Goal: Task Accomplishment & Management: Manage account settings

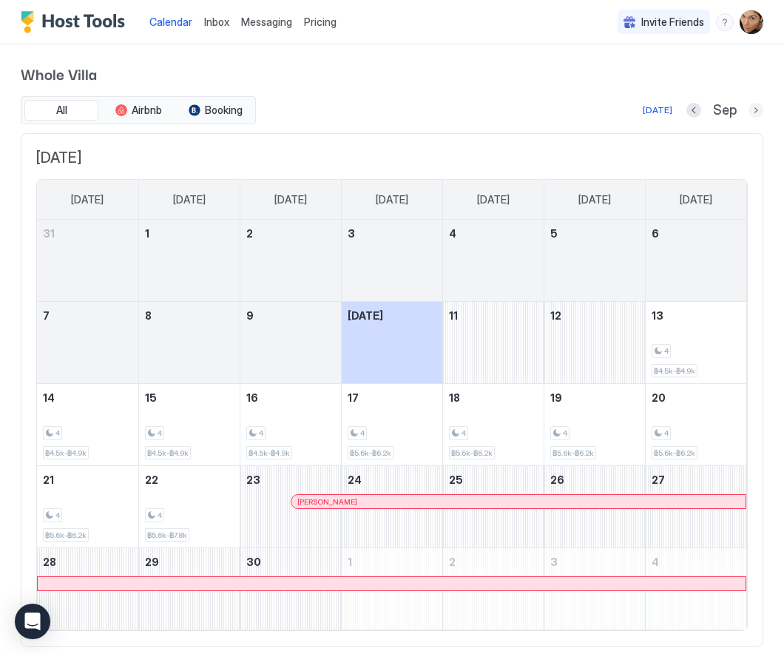
click at [756, 111] on button "Next month" at bounding box center [756, 110] width 15 height 15
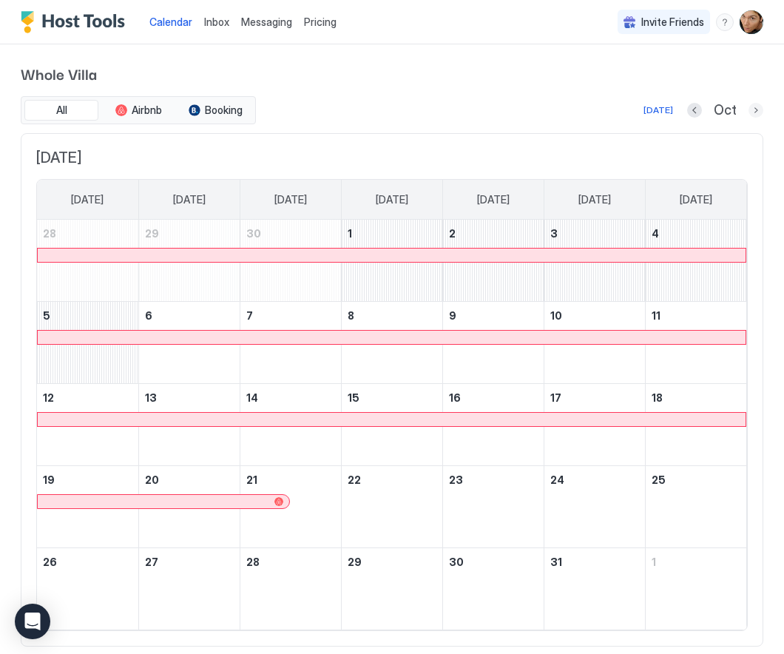
click at [756, 111] on button "Next month" at bounding box center [756, 110] width 15 height 15
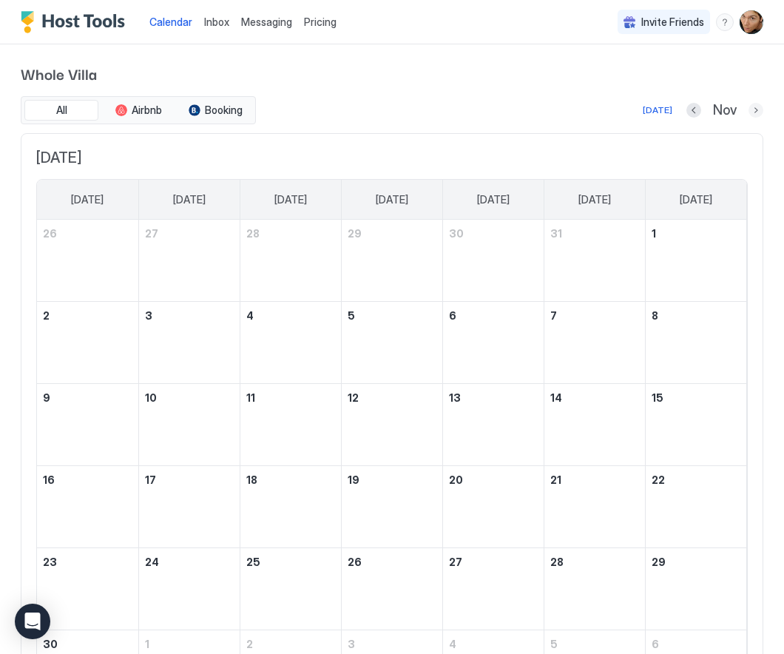
click at [756, 111] on button "Next month" at bounding box center [756, 110] width 15 height 15
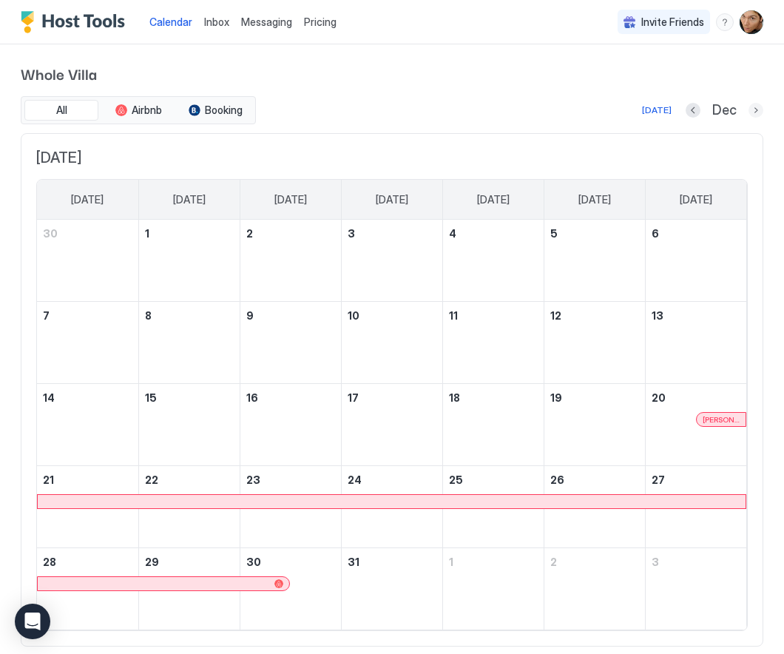
click at [756, 111] on button "Next month" at bounding box center [756, 110] width 15 height 15
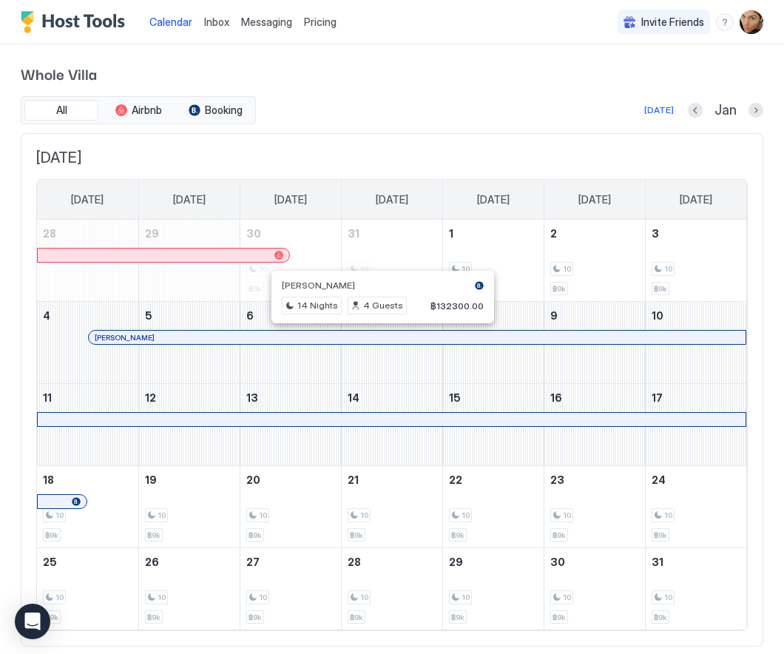
click at [376, 336] on div at bounding box center [376, 337] width 12 height 12
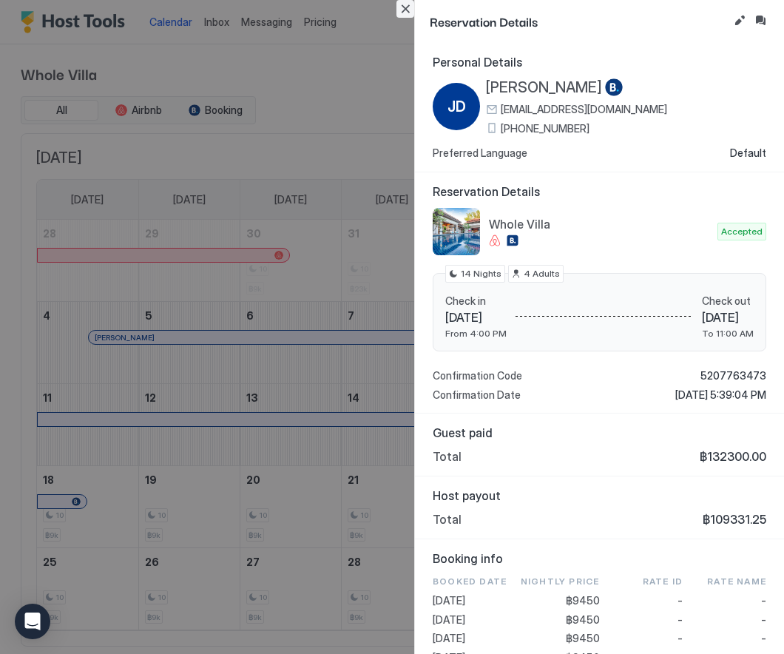
click at [404, 8] on button "Close" at bounding box center [406, 9] width 18 height 18
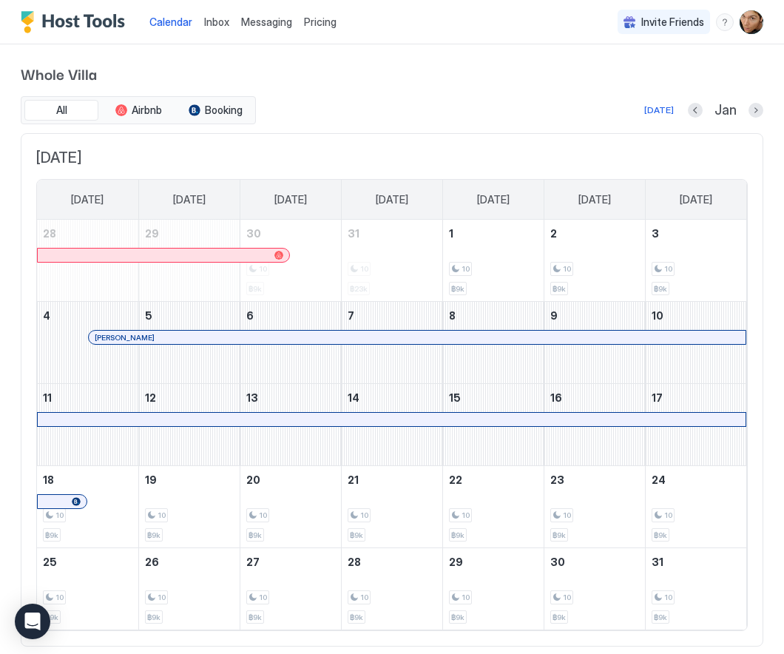
click at [265, 21] on span "Messaging" at bounding box center [266, 22] width 51 height 13
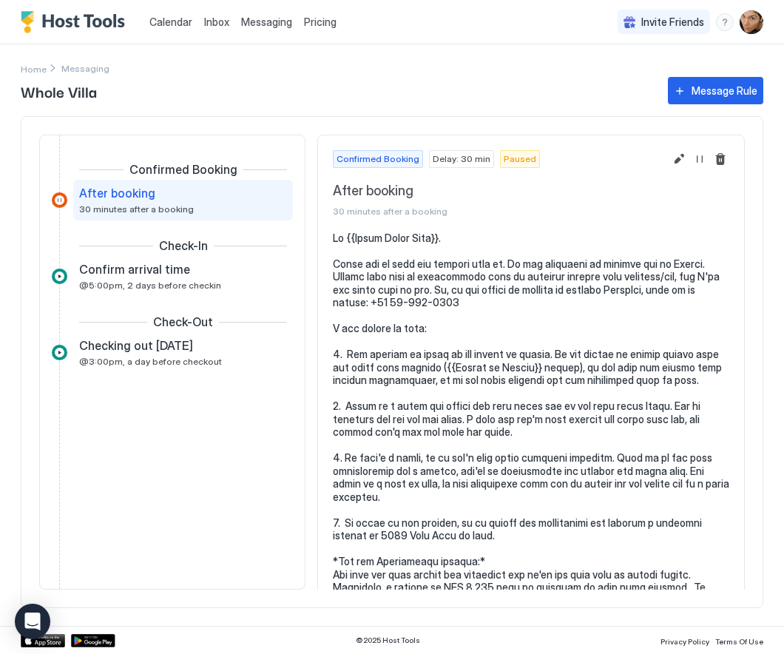
click at [207, 27] on span "Inbox" at bounding box center [216, 22] width 25 height 13
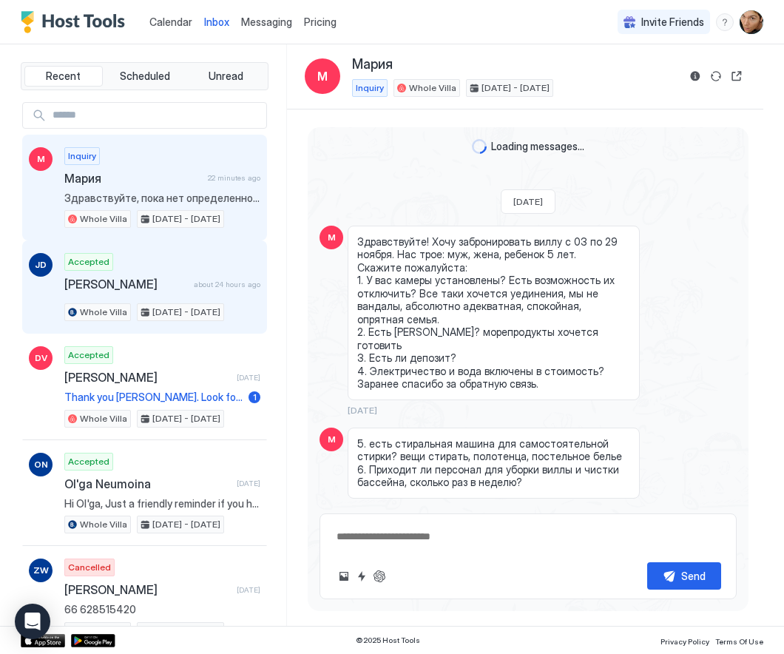
scroll to position [1025, 0]
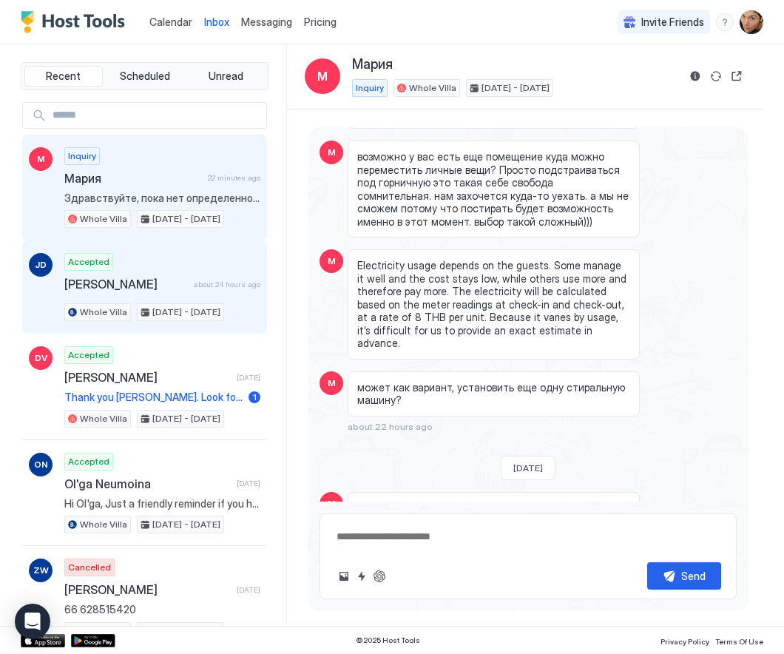
click at [169, 266] on div "Accepted Jean-Francois Decand about 24 hours ago Whole Villa Jan 4 - 18, 2026" at bounding box center [162, 287] width 196 height 68
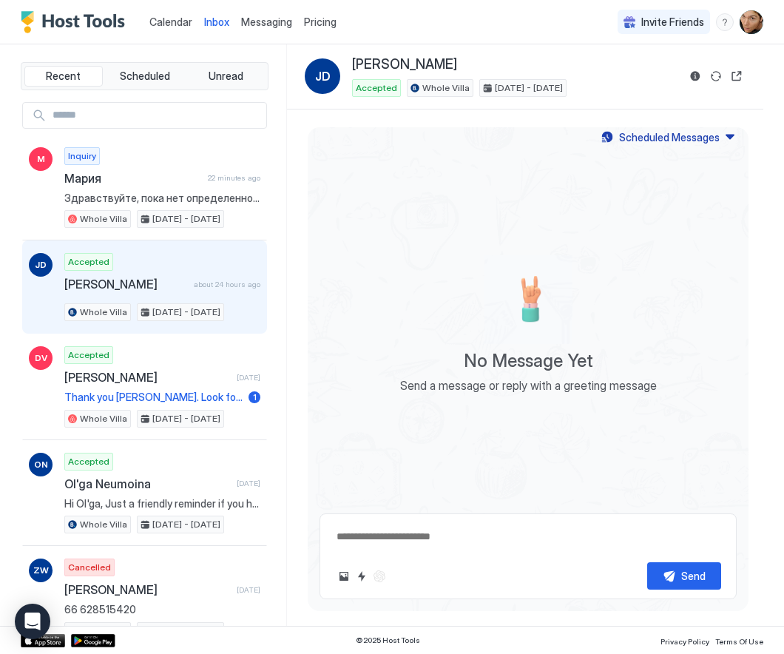
click at [41, 310] on div "JD" at bounding box center [41, 287] width 24 height 68
click at [255, 24] on span "Messaging" at bounding box center [266, 22] width 51 height 13
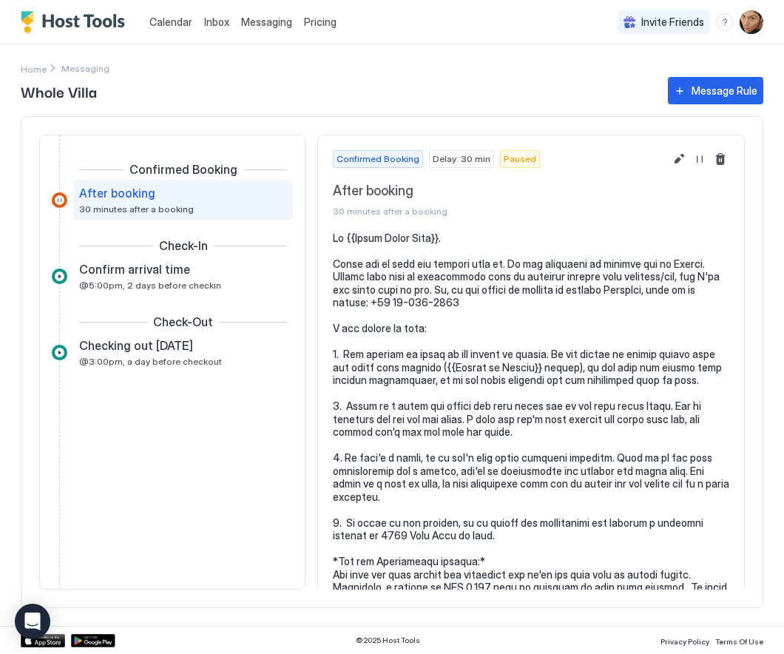
click at [221, 26] on span "Inbox" at bounding box center [216, 22] width 25 height 13
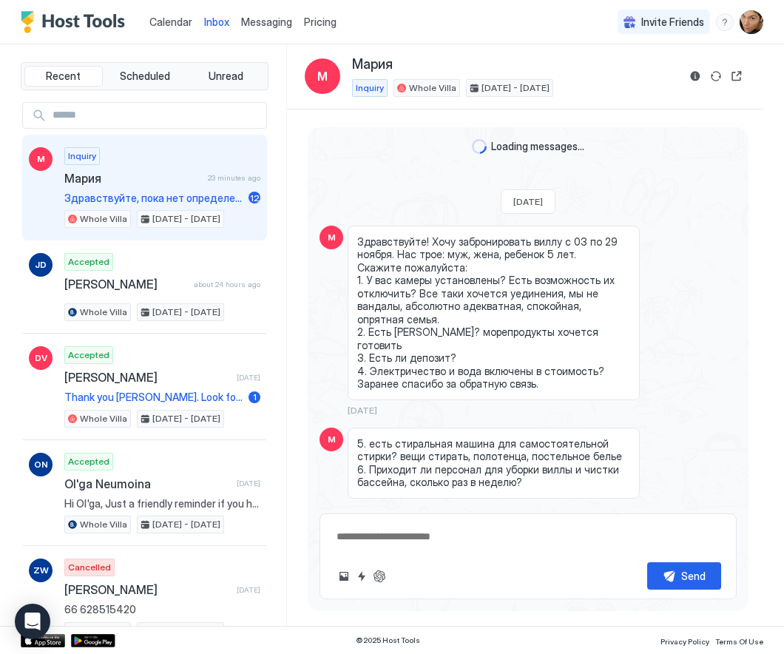
scroll to position [1025, 0]
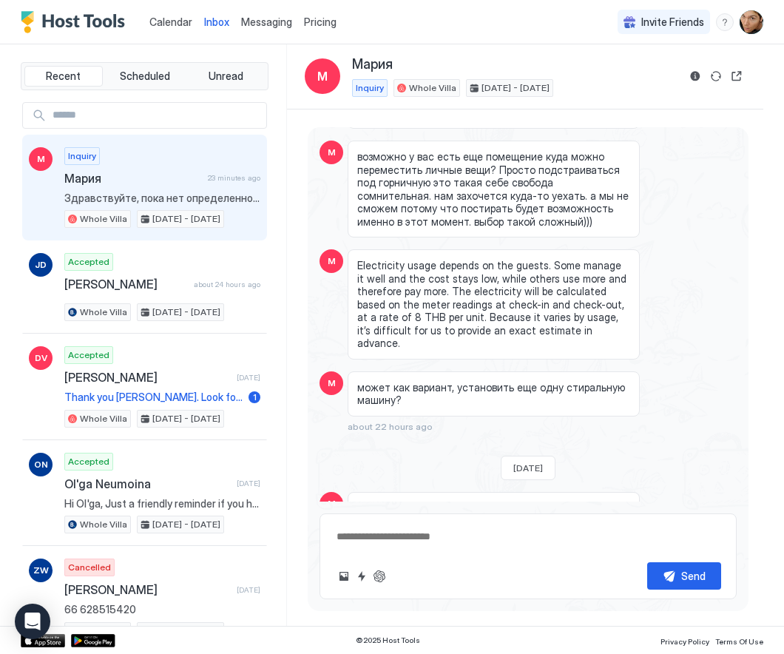
click at [169, 172] on span "Мария" at bounding box center [133, 178] width 138 height 15
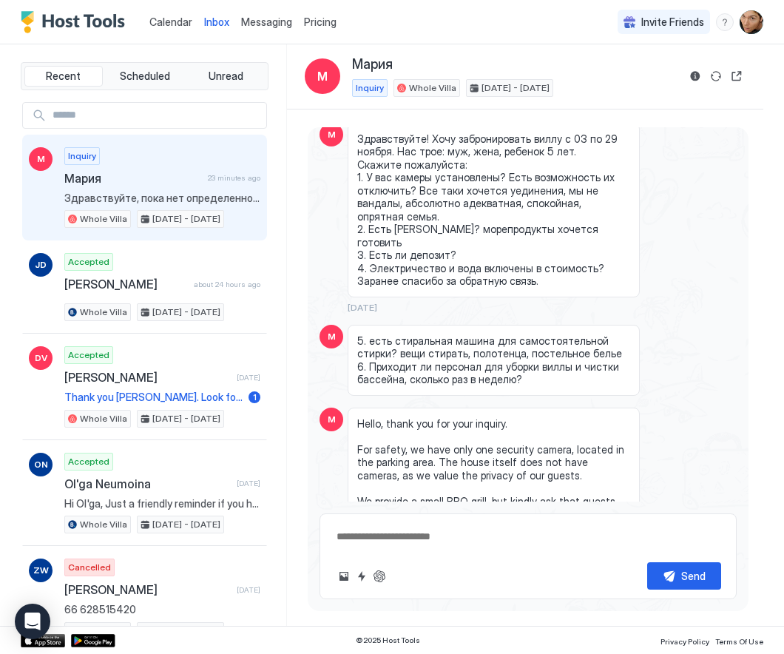
scroll to position [0, 0]
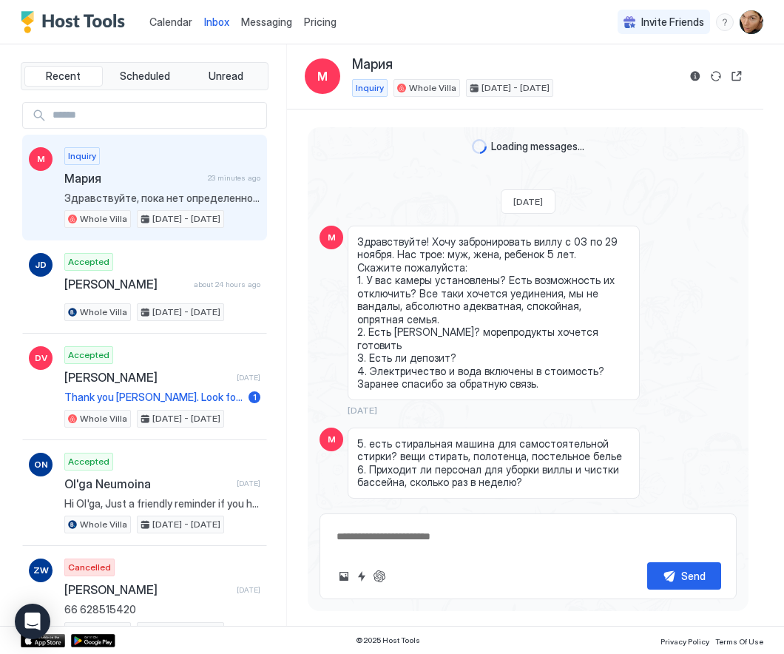
type textarea "*"
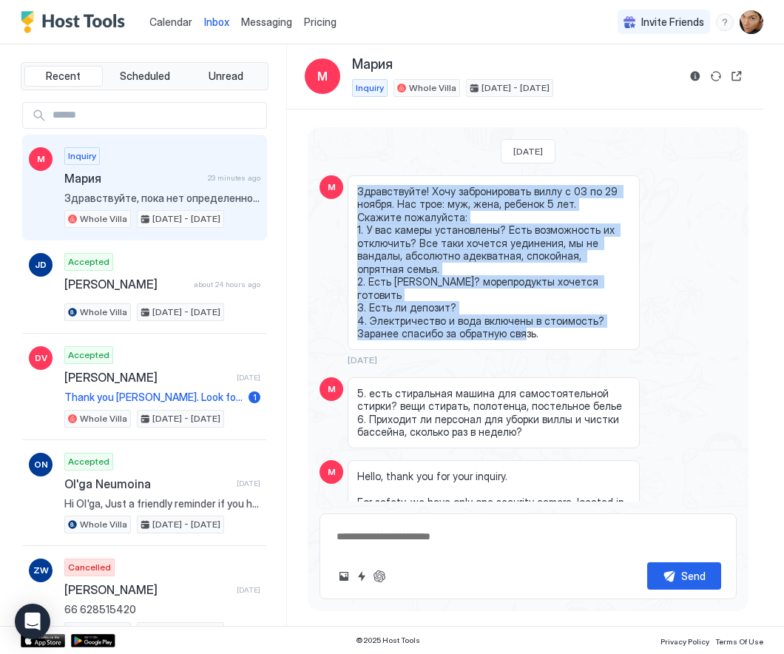
drag, startPoint x: 542, startPoint y: 302, endPoint x: 358, endPoint y: 192, distance: 214.1
click at [358, 192] on span "Здравствуйте! Хочу забронировать виллу с 03 по 29 ноября. Нас трое: муж, жена, …" at bounding box center [493, 262] width 273 height 155
click at [169, 24] on span "Calendar" at bounding box center [170, 22] width 43 height 13
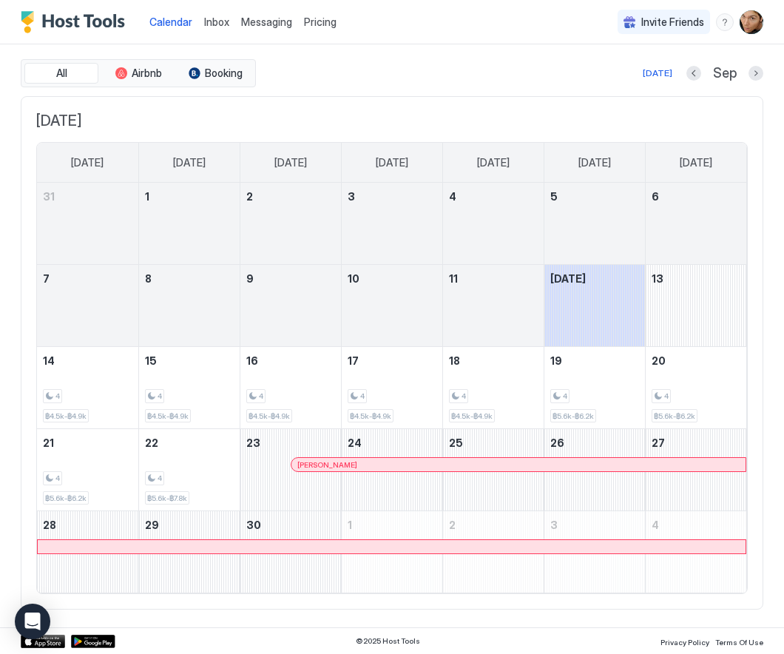
scroll to position [36, 0]
click at [317, 24] on span "Pricing" at bounding box center [320, 22] width 33 height 13
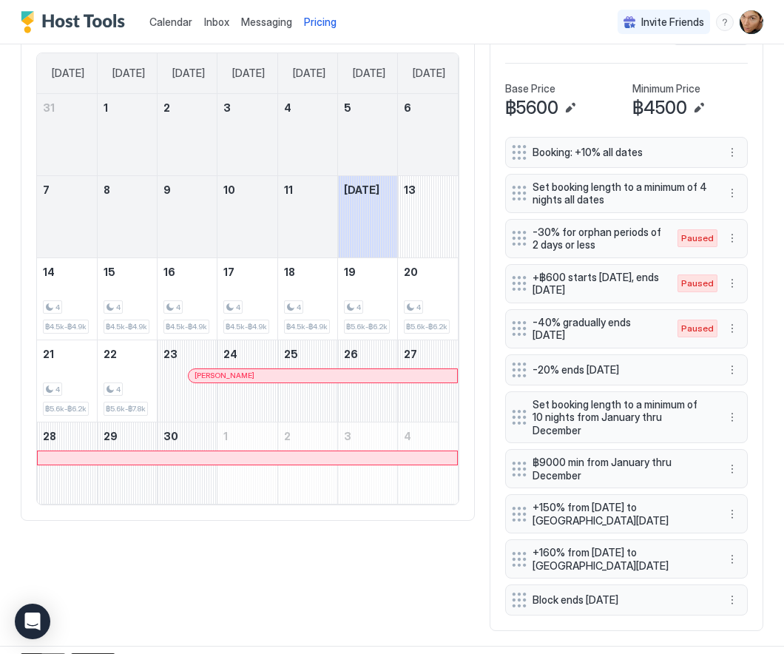
scroll to position [401, 0]
click at [570, 107] on button "Edit" at bounding box center [571, 109] width 18 height 18
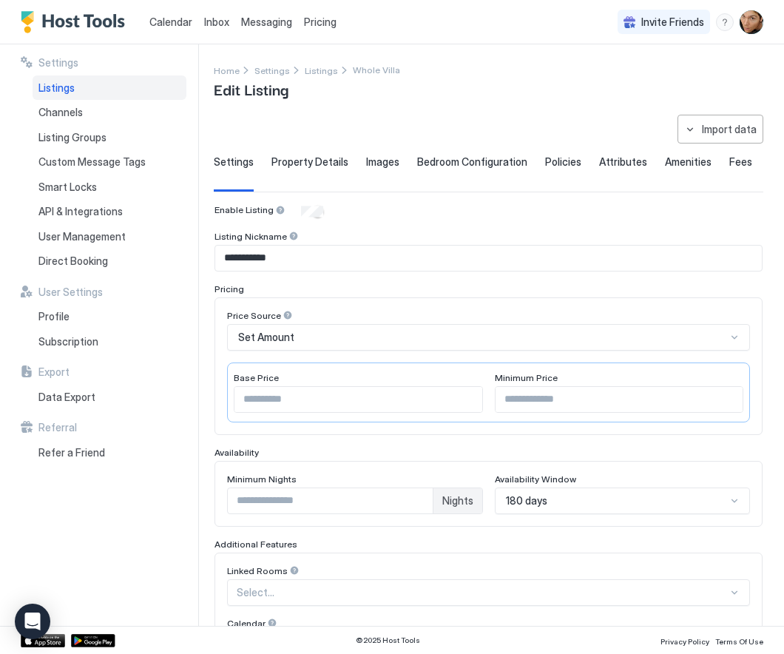
click at [255, 397] on input "****" at bounding box center [359, 399] width 248 height 25
type input "****"
click at [411, 304] on div "Price Source Set Amount Base Price **** Minimum Price ****" at bounding box center [489, 366] width 548 height 138
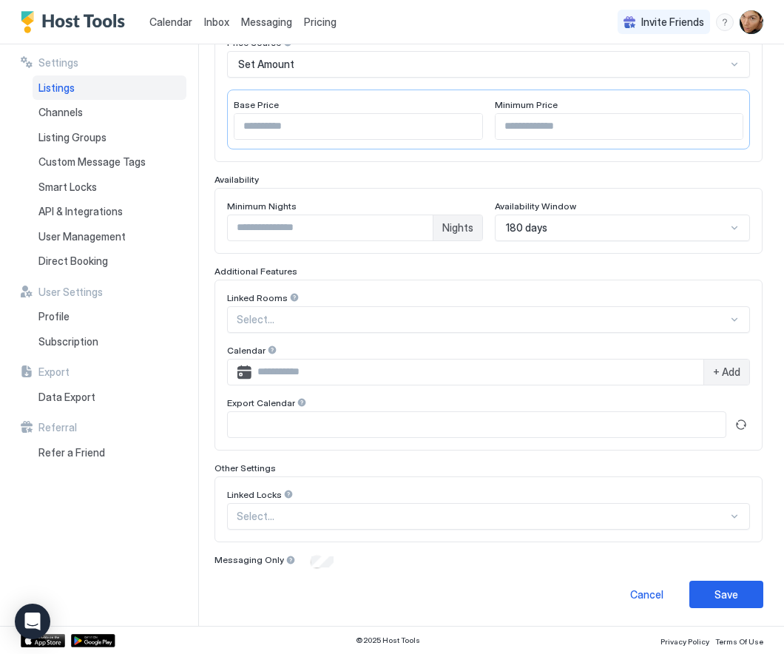
scroll to position [272, 0]
click at [721, 593] on div "Save" at bounding box center [727, 596] width 24 height 16
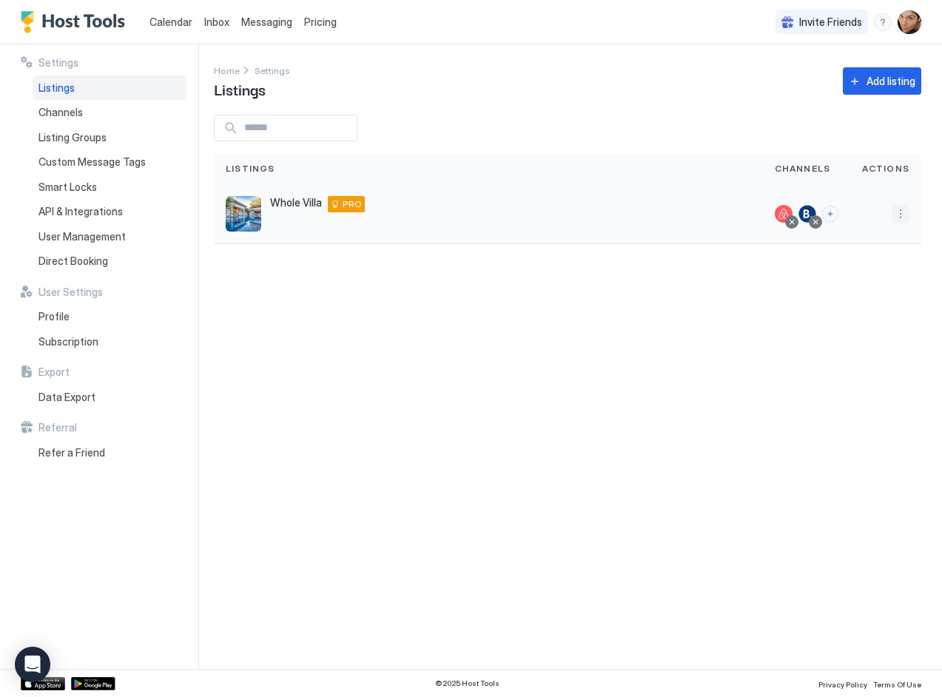
click at [784, 213] on button "More options" at bounding box center [901, 214] width 18 height 18
click at [784, 283] on span "Listing Settings" at bounding box center [867, 282] width 66 height 11
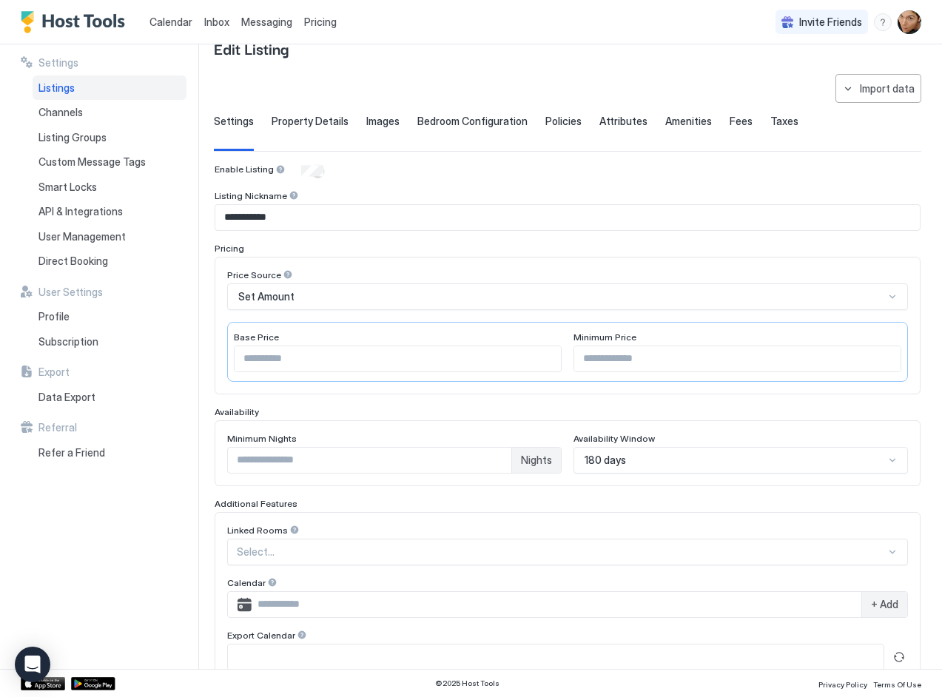
scroll to position [159, 0]
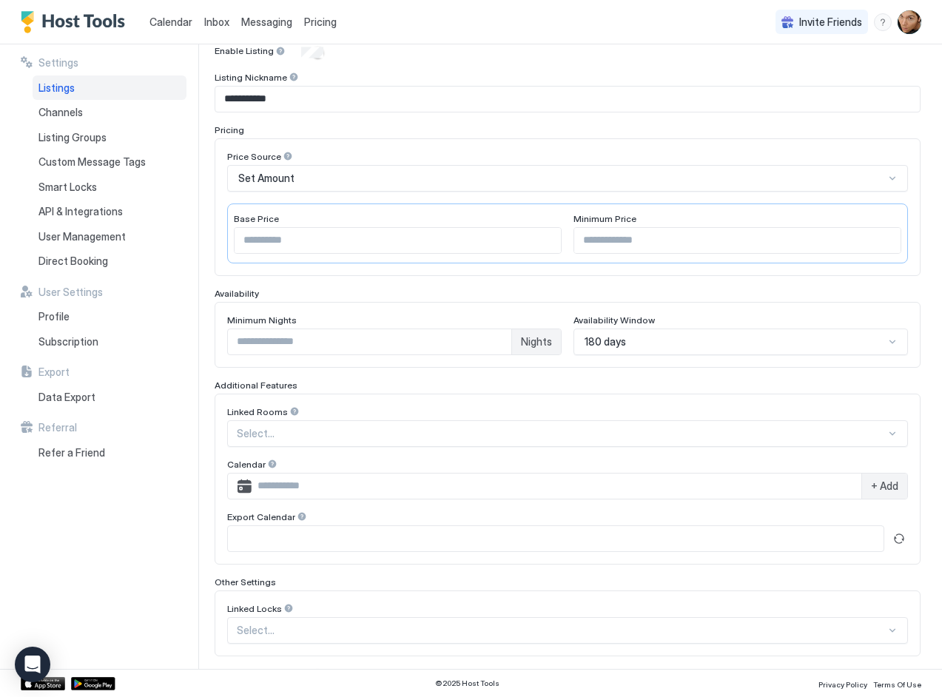
type input "*"
click at [496, 336] on input "*" at bounding box center [369, 341] width 283 height 25
click at [394, 405] on div "Linked Rooms Select... Calendar + Add Export Calendar" at bounding box center [568, 479] width 706 height 171
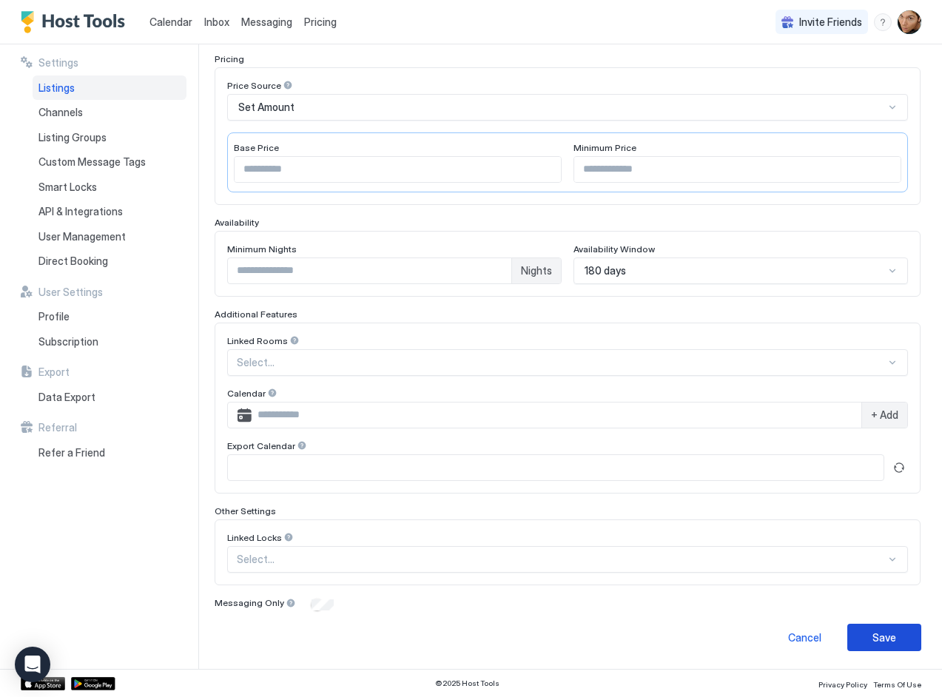
scroll to position [229, 0]
click at [784, 636] on div "Save" at bounding box center [884, 638] width 24 height 16
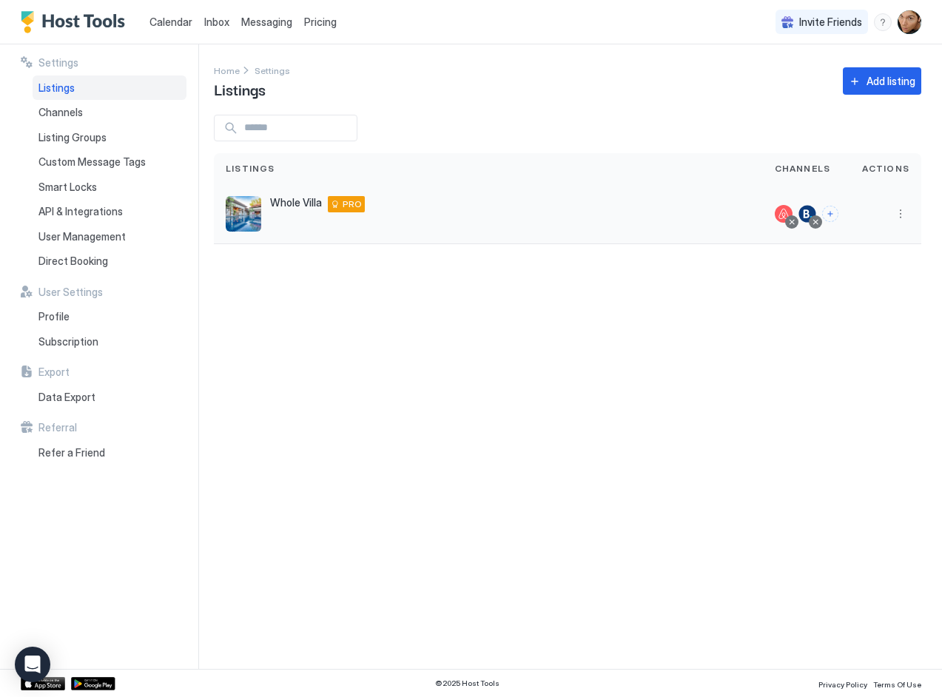
click at [784, 217] on button "More options" at bounding box center [901, 214] width 18 height 18
click at [784, 288] on div "Listing Settings" at bounding box center [862, 283] width 101 height 24
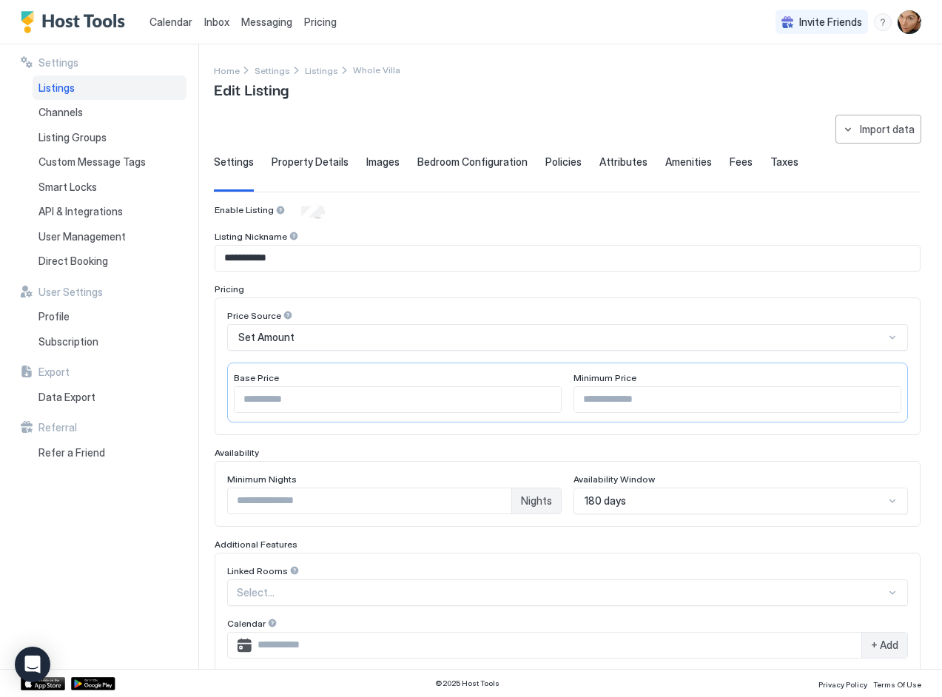
type input "*"
click at [301, 167] on span "Property Details" at bounding box center [310, 161] width 77 height 13
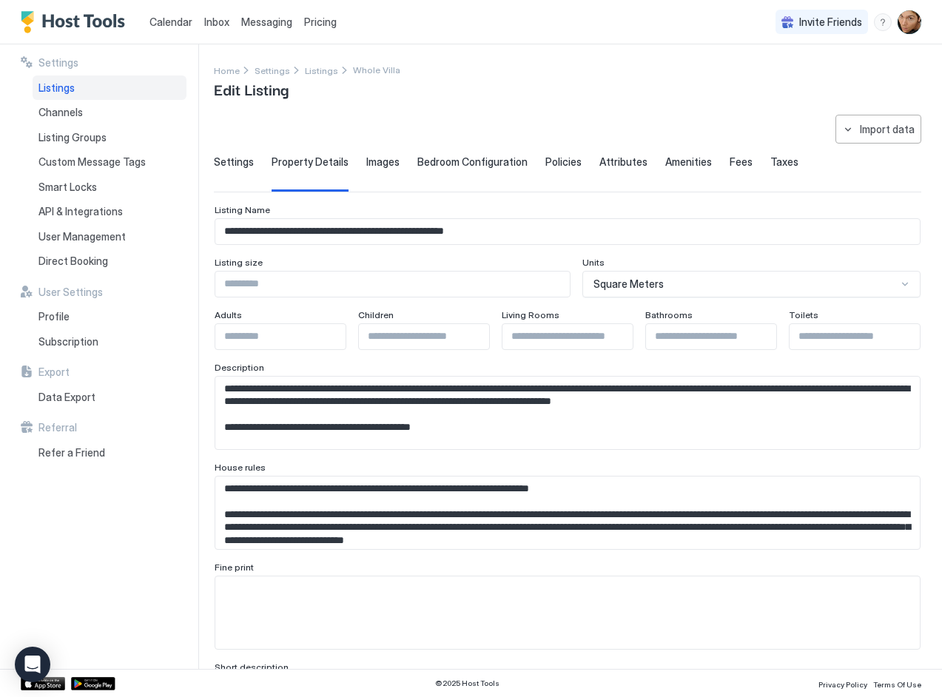
click at [526, 334] on input "*" at bounding box center [567, 336] width 130 height 25
type input "*"
click at [575, 403] on textarea "Input Field" at bounding box center [567, 413] width 704 height 73
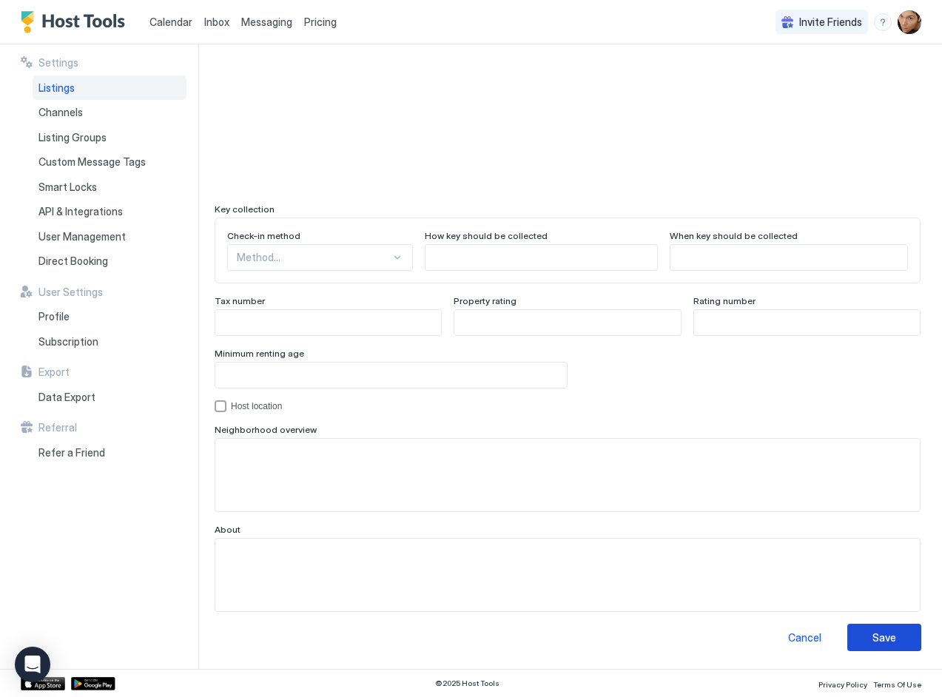
scroll to position [1227, 0]
click at [784, 633] on div "Save" at bounding box center [884, 638] width 24 height 16
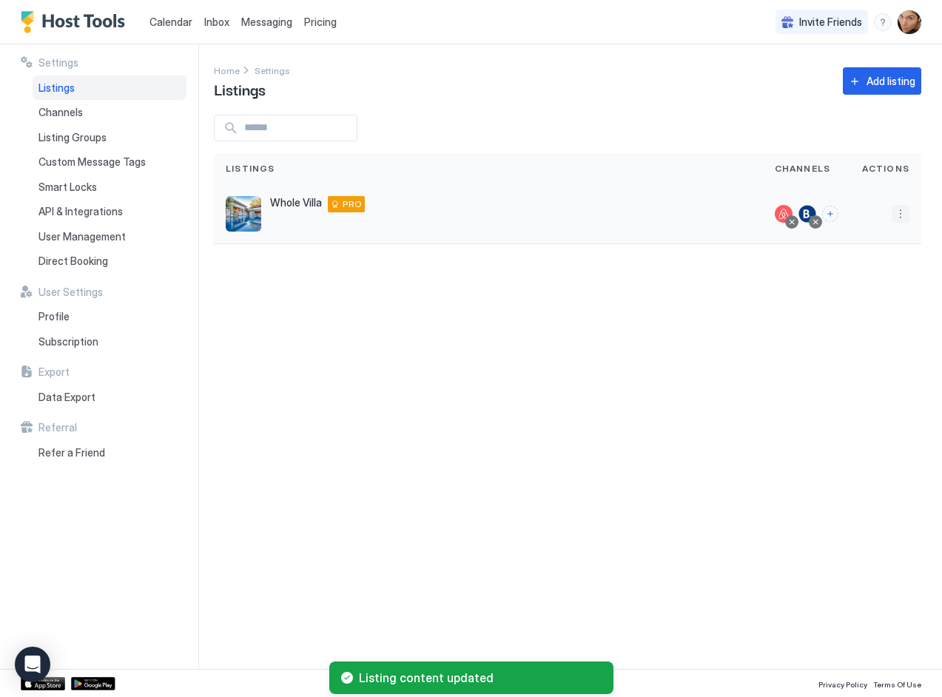
click at [784, 215] on button "More options" at bounding box center [901, 214] width 18 height 18
click at [784, 285] on span "Listing Settings" at bounding box center [867, 282] width 66 height 11
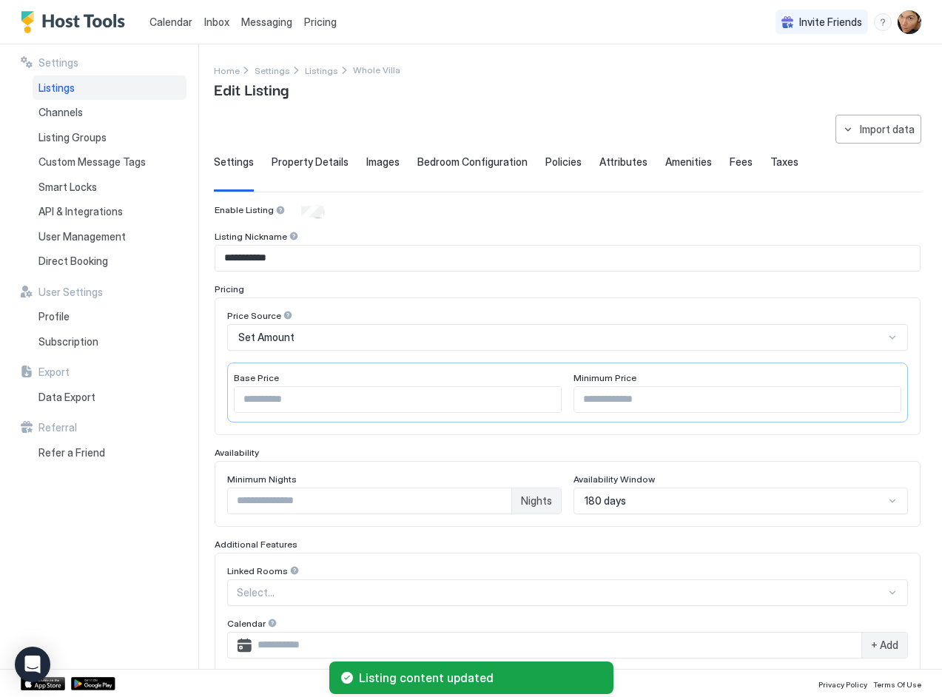
click at [563, 156] on span "Policies" at bounding box center [563, 161] width 36 height 13
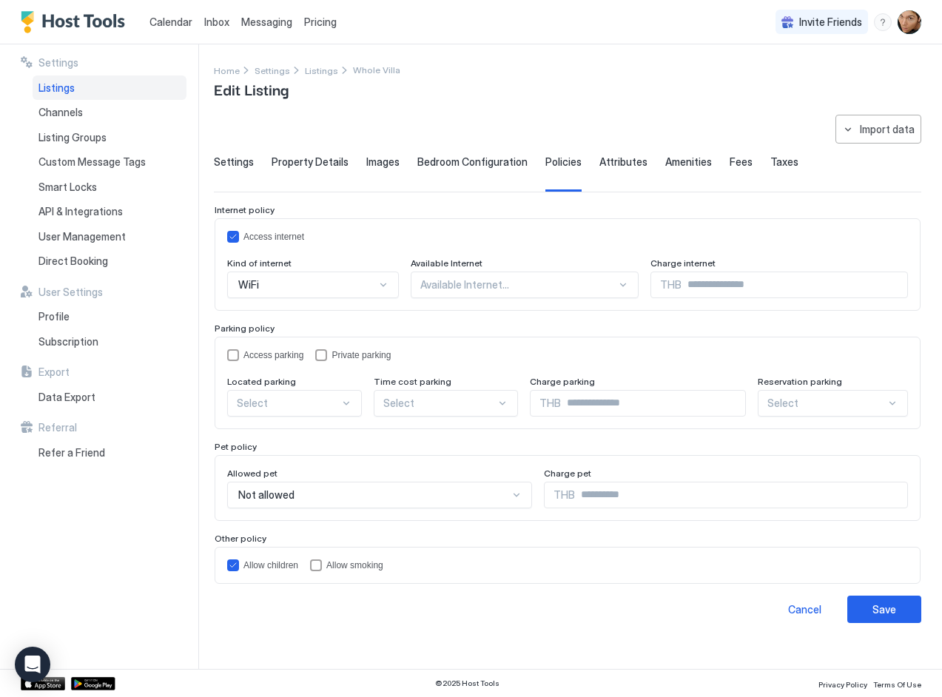
click at [607, 169] on div "Attributes" at bounding box center [623, 173] width 48 height 36
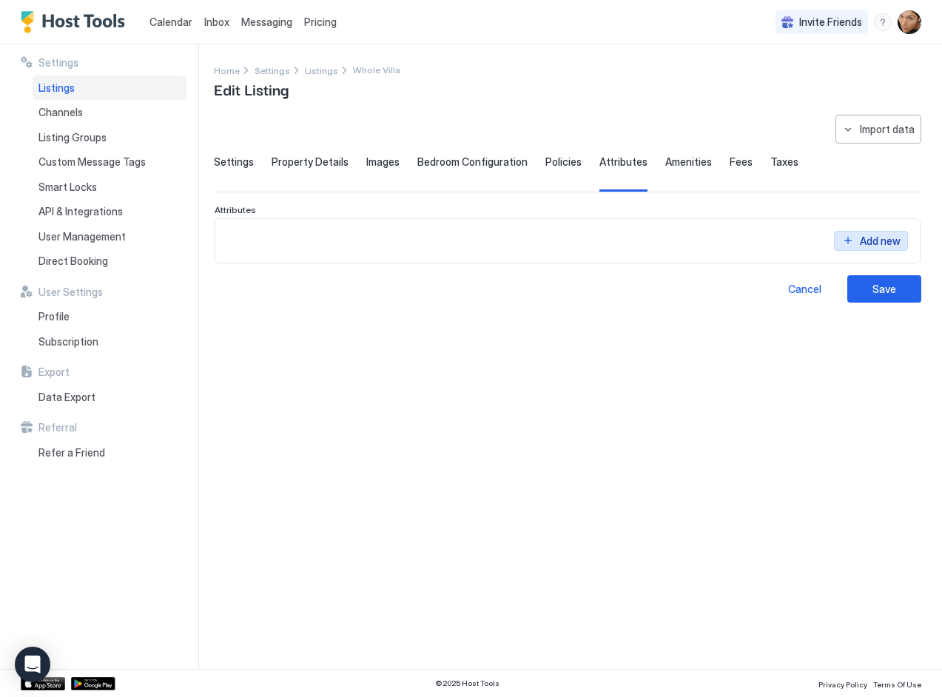
click at [784, 233] on div "Add new" at bounding box center [880, 241] width 41 height 16
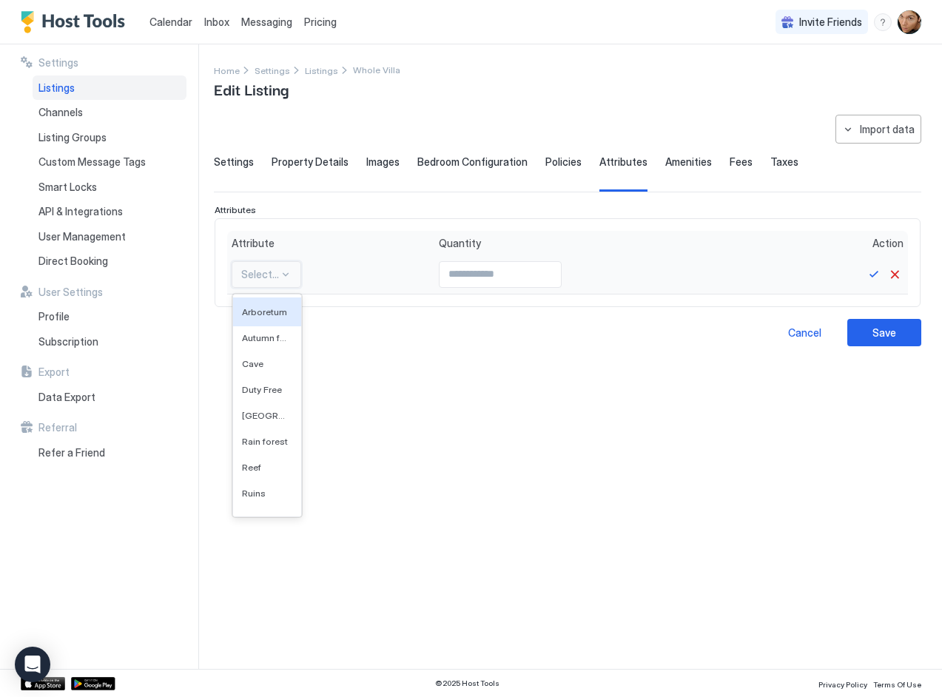
click at [280, 272] on div at bounding box center [286, 275] width 12 height 12
click at [461, 363] on div "**********" at bounding box center [567, 383] width 707 height 536
click at [784, 330] on div "Cancel" at bounding box center [804, 333] width 33 height 16
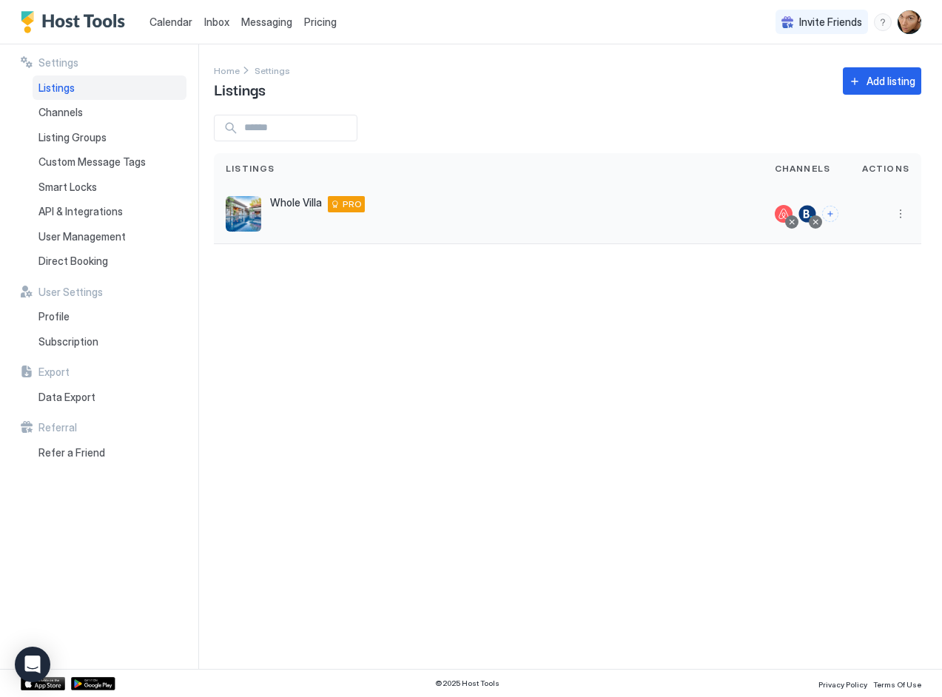
click at [784, 216] on button "More options" at bounding box center [901, 214] width 18 height 18
click at [784, 283] on span "Listing Settings" at bounding box center [867, 282] width 66 height 11
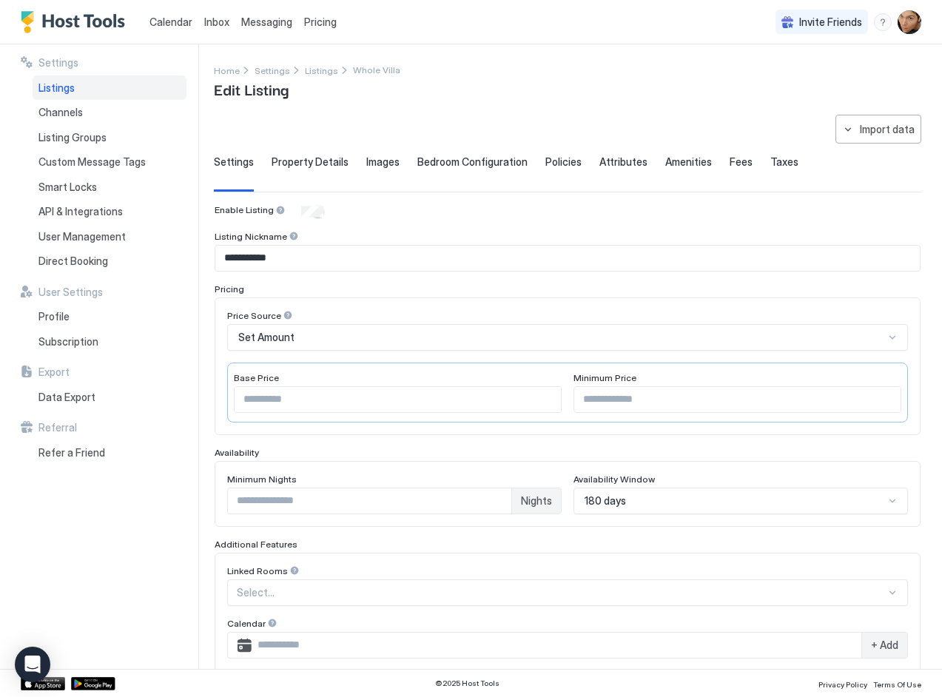
click at [619, 166] on span "Attributes" at bounding box center [623, 161] width 48 height 13
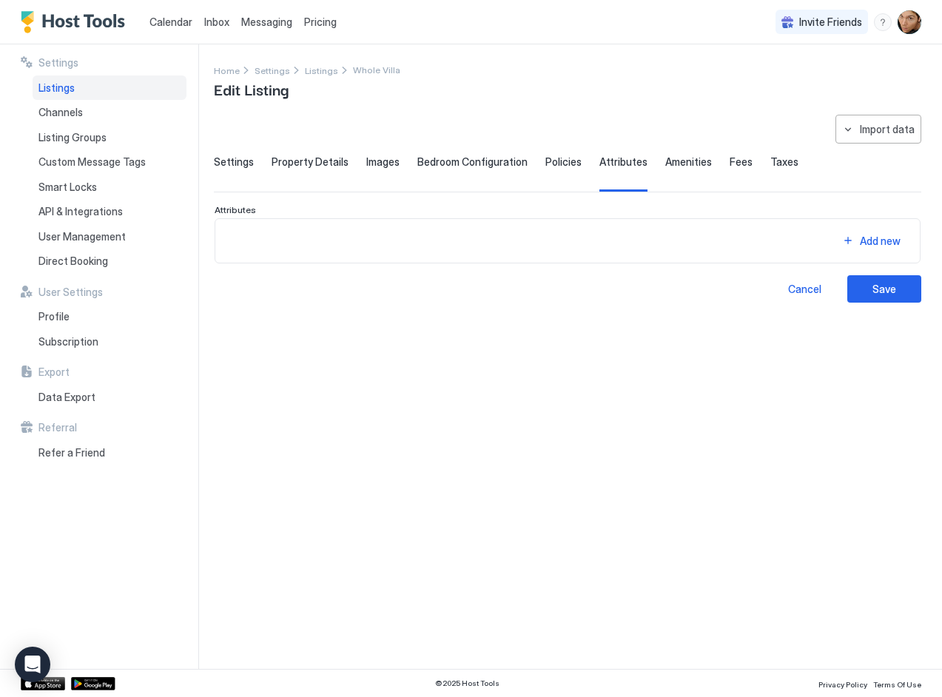
click at [665, 164] on span "Amenities" at bounding box center [688, 161] width 47 height 13
click at [715, 163] on div "Settings Property Details Images Bedroom Configuration Policies Attributes Amen…" at bounding box center [567, 173] width 707 height 36
click at [735, 164] on span "Fees" at bounding box center [741, 161] width 23 height 13
click at [776, 164] on span "Taxes" at bounding box center [784, 161] width 28 height 13
click at [784, 138] on button "Import data" at bounding box center [878, 129] width 86 height 29
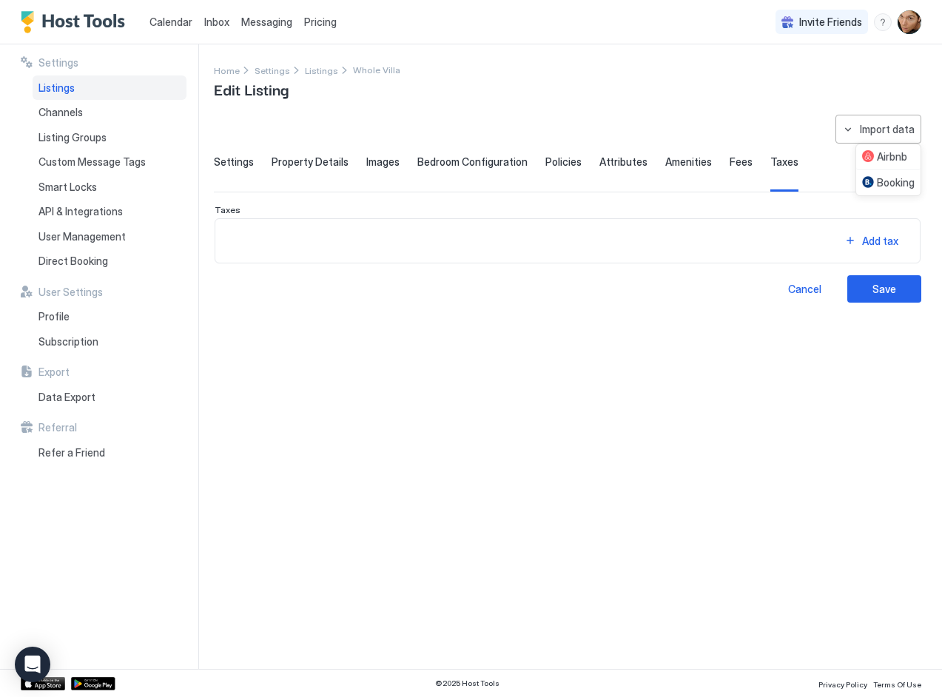
click at [784, 101] on div at bounding box center [471, 348] width 942 height 697
click at [229, 159] on span "Settings" at bounding box center [234, 161] width 40 height 13
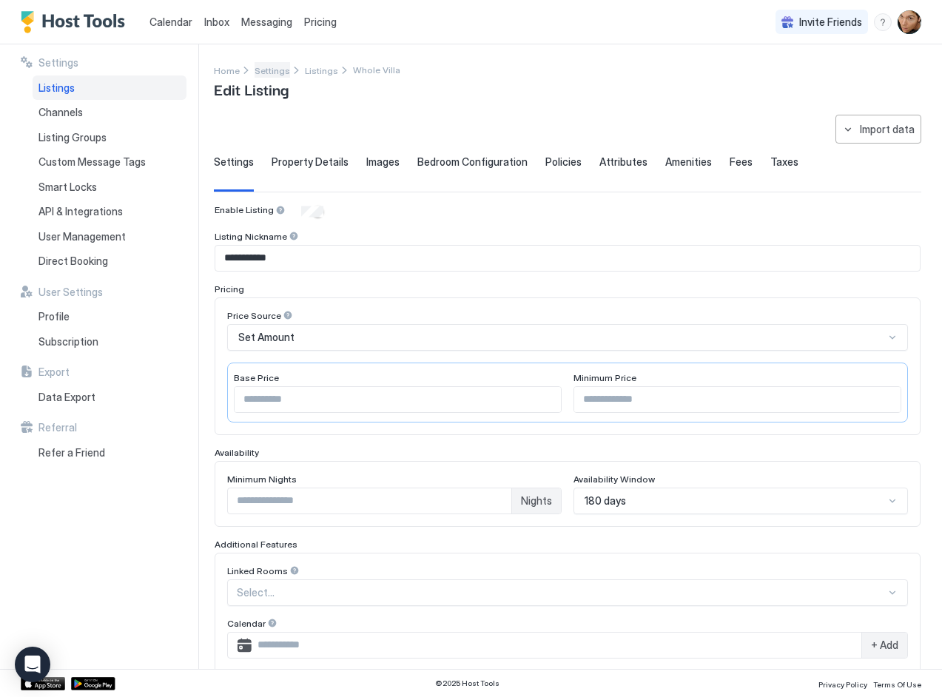
click at [271, 71] on span "Settings" at bounding box center [273, 70] width 36 height 11
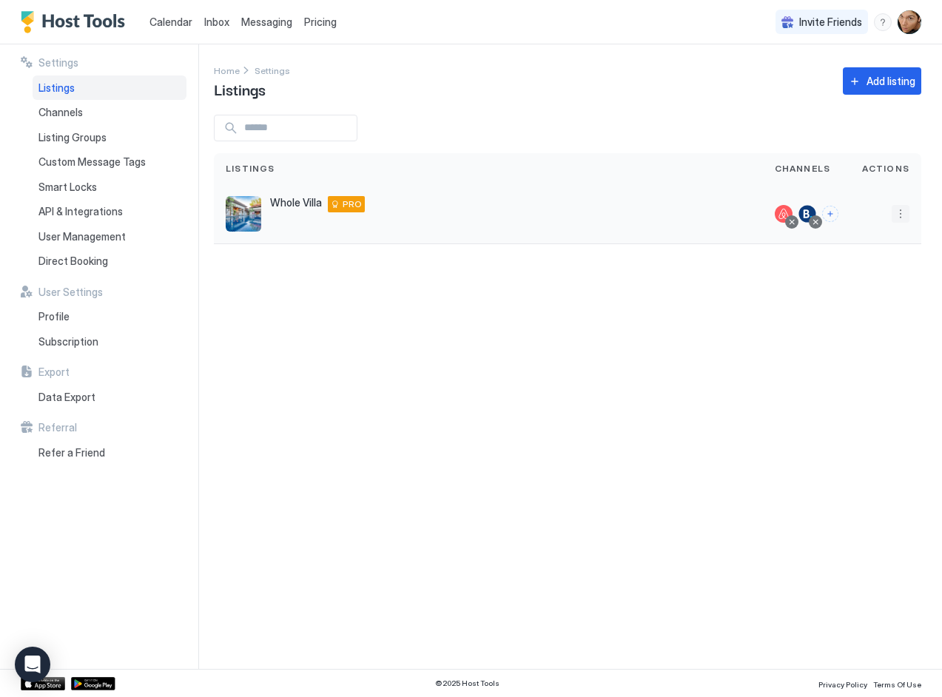
click at [784, 211] on button "More options" at bounding box center [901, 214] width 18 height 18
click at [784, 326] on span "Airbnb Settings" at bounding box center [865, 329] width 66 height 11
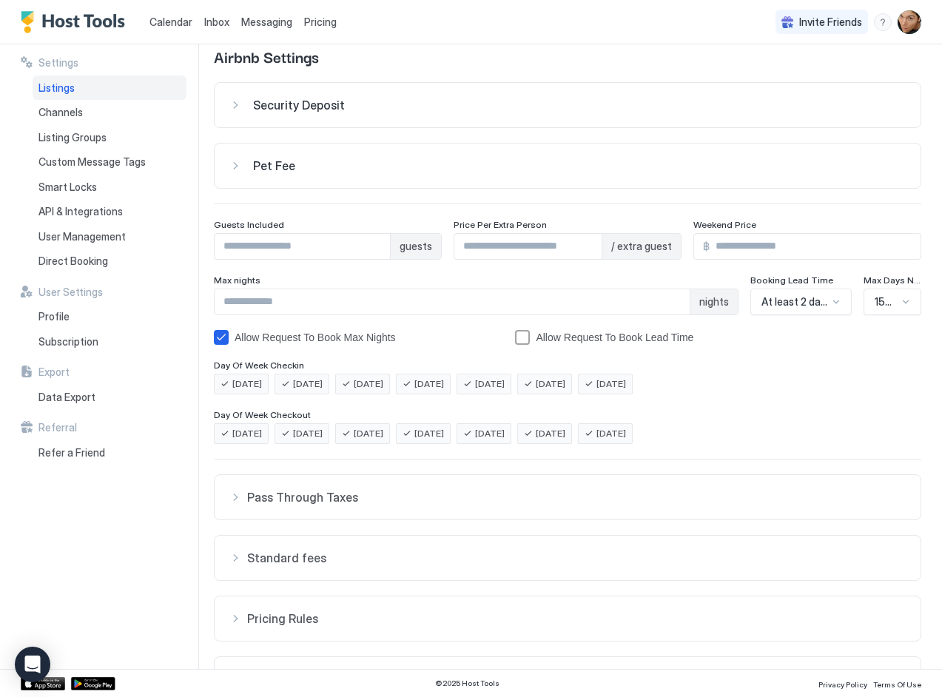
scroll to position [41, 0]
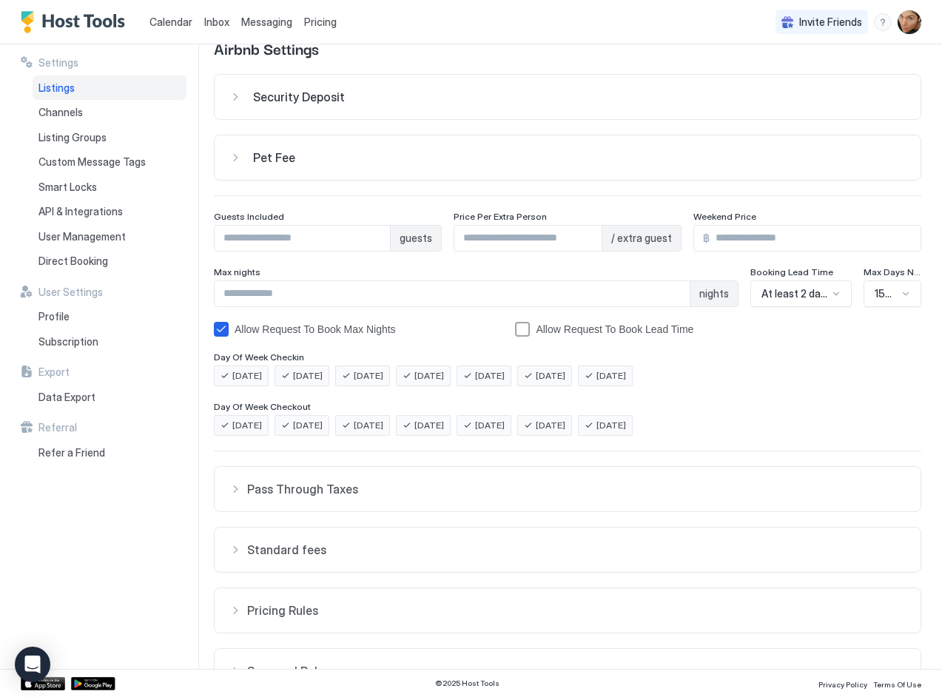
click at [784, 294] on div at bounding box center [836, 294] width 12 height 12
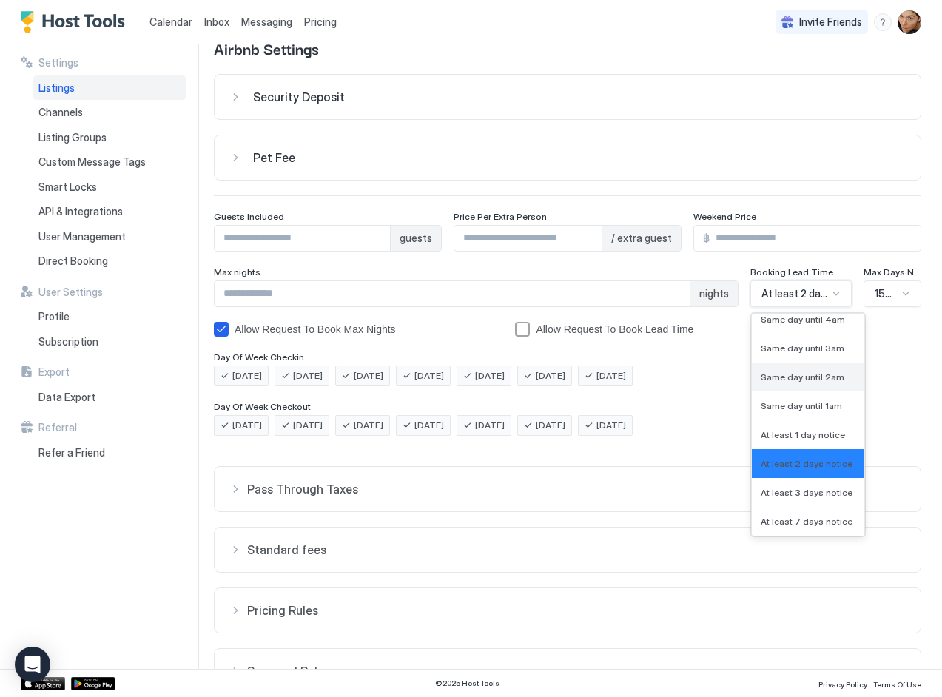
scroll to position [586, 0]
click at [784, 491] on span "At least 3 days notice" at bounding box center [807, 492] width 92 height 11
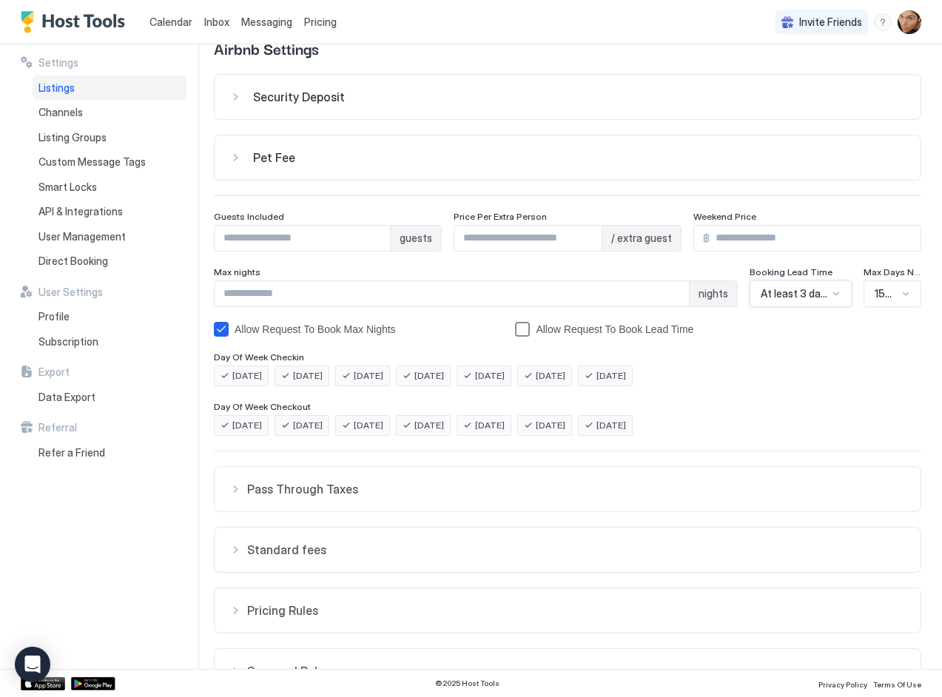
click at [528, 326] on div "bookingLeadTimeAllowRequestToBook" at bounding box center [522, 329] width 15 height 15
click at [784, 276] on span "Max Days Notice" at bounding box center [893, 271] width 58 height 11
click at [784, 295] on span "150 Days" at bounding box center [886, 293] width 23 height 13
click at [784, 349] on div "Security Deposit ฿ Pet Fee ฿ Guests Included * guests Price Per Extra Person **…" at bounding box center [567, 406] width 707 height 664
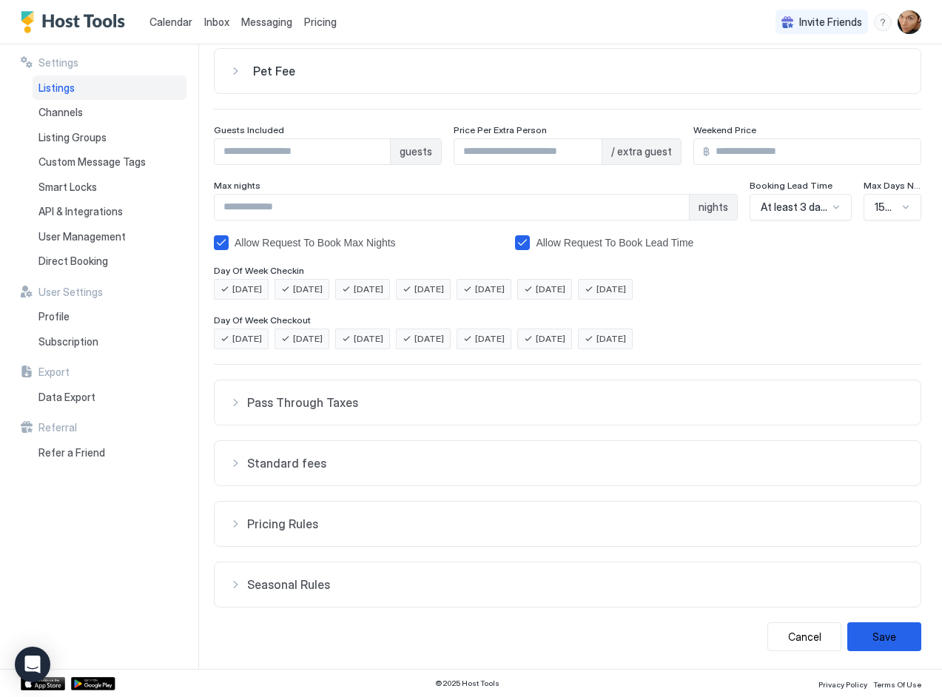
scroll to position [127, 0]
click at [291, 582] on span "Seasonal Rules" at bounding box center [576, 584] width 659 height 15
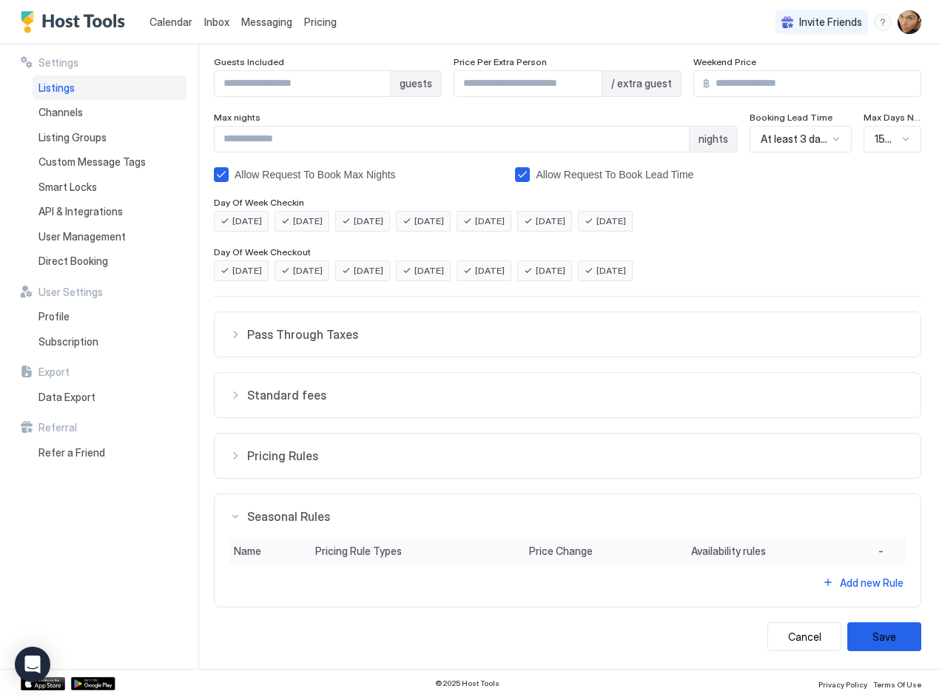
scroll to position [195, 0]
click at [784, 634] on button "Save" at bounding box center [884, 636] width 74 height 29
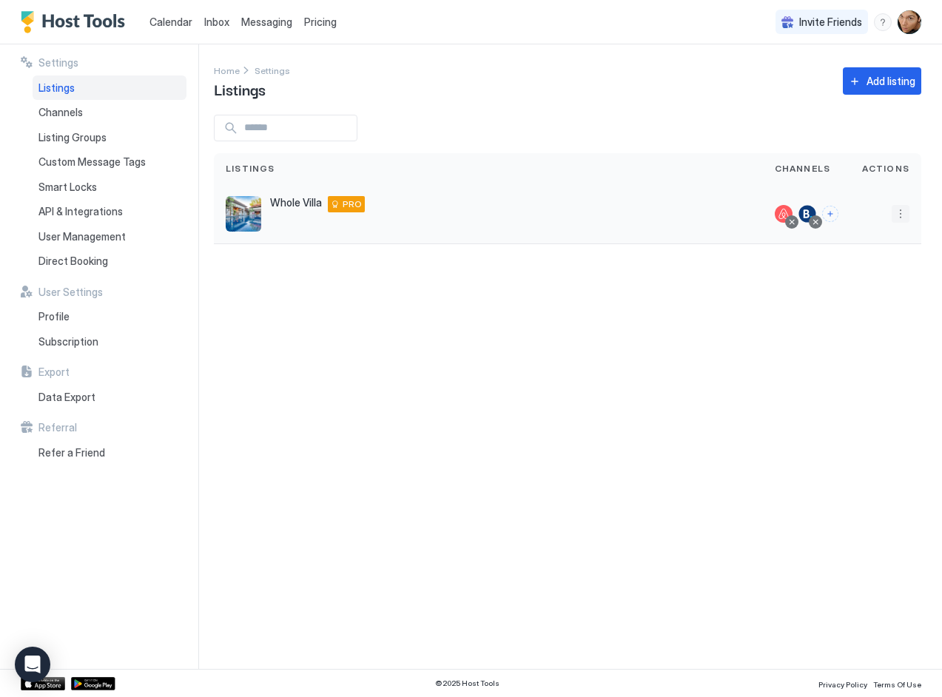
click at [784, 218] on button "More options" at bounding box center [901, 214] width 18 height 18
click at [528, 384] on div at bounding box center [471, 348] width 942 height 697
click at [539, 328] on div "Settings Home Settings Listings Add listing Listings Channels Actions Whole Vil…" at bounding box center [578, 356] width 728 height 625
click at [177, 22] on span "Calendar" at bounding box center [170, 22] width 43 height 13
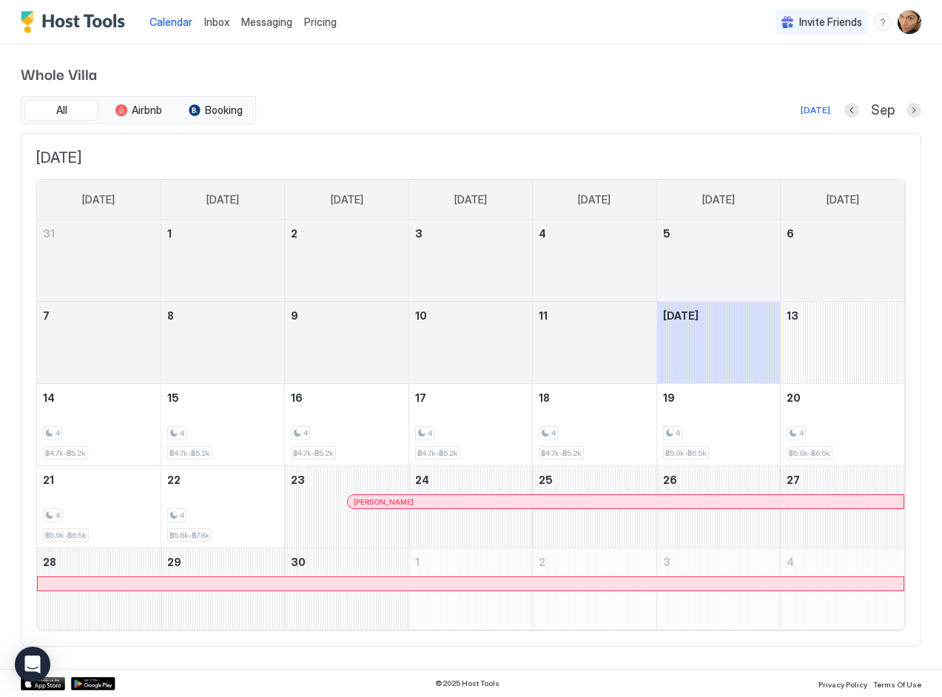
click at [316, 24] on span "Pricing" at bounding box center [320, 22] width 33 height 13
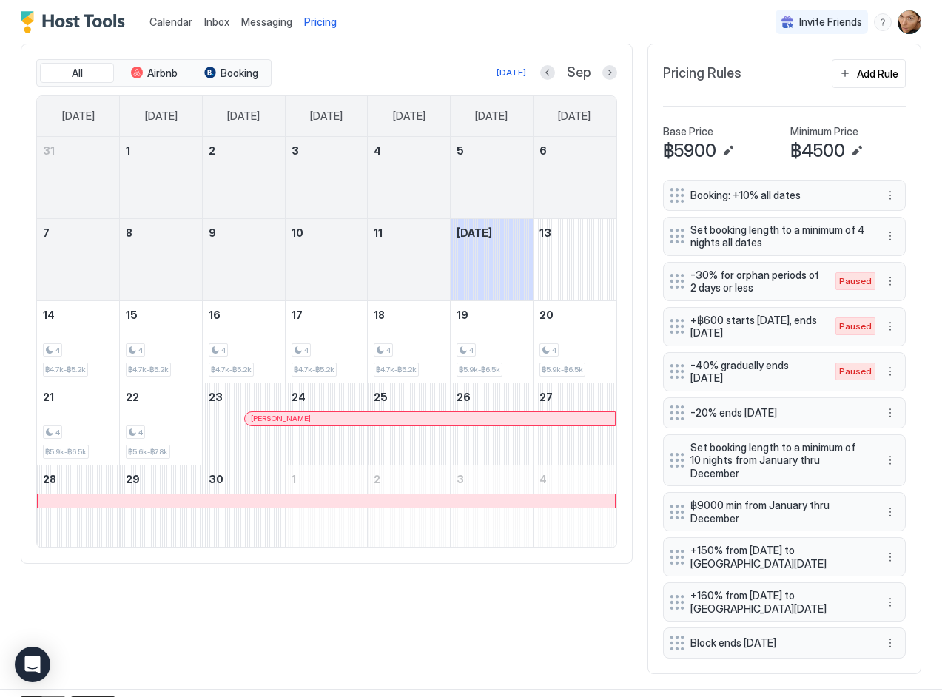
scroll to position [411, 0]
click at [784, 594] on button "More options" at bounding box center [890, 603] width 18 height 18
click at [784, 497] on div at bounding box center [471, 348] width 942 height 697
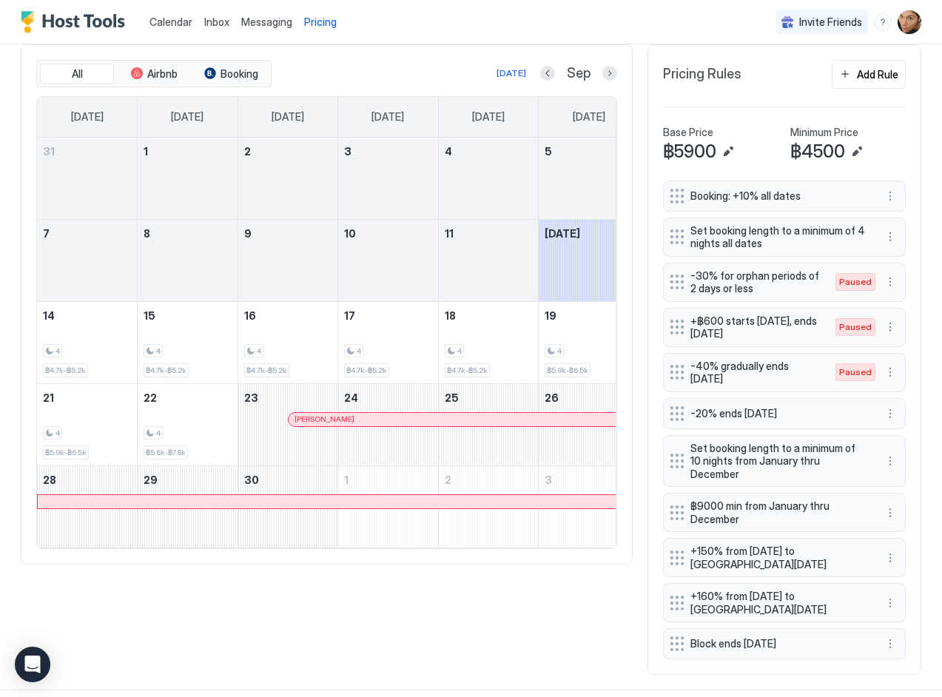
scroll to position [243, 728]
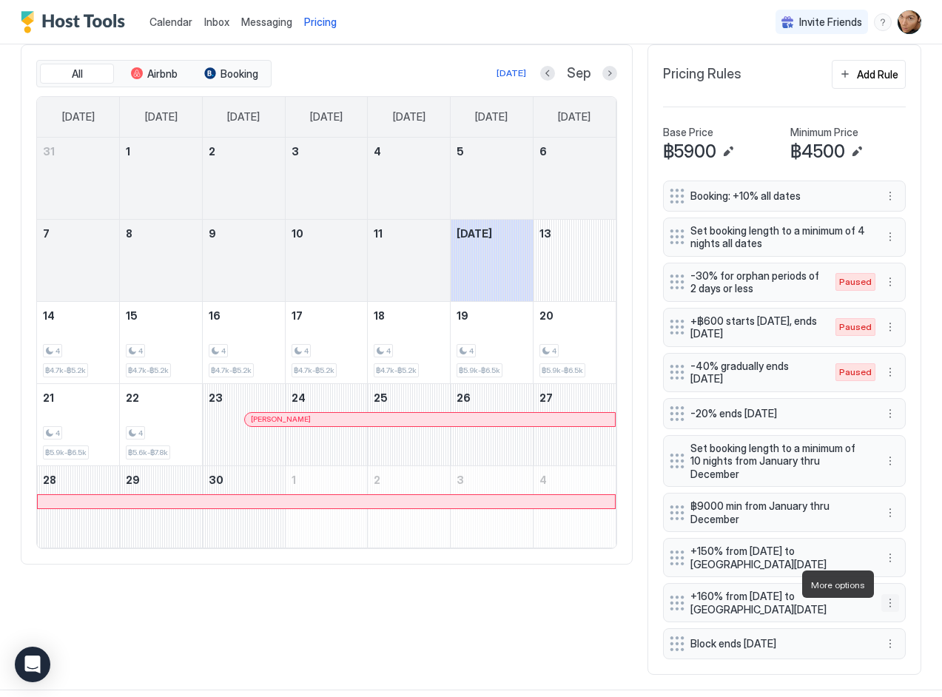
click at [784, 594] on button "More options" at bounding box center [890, 603] width 18 height 18
click at [784, 603] on span "Edit" at bounding box center [912, 604] width 16 height 11
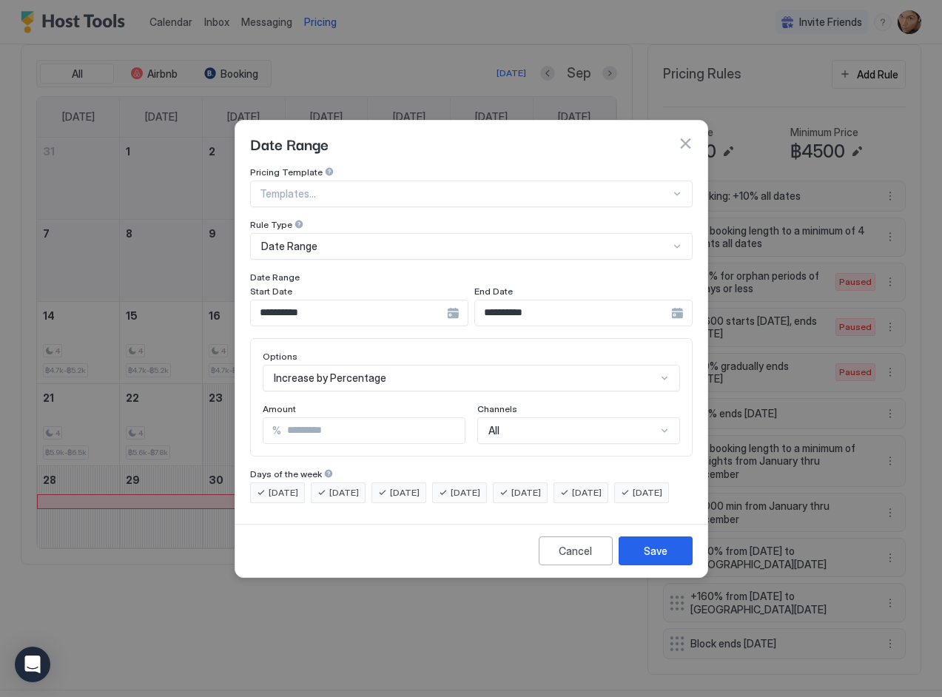
click at [314, 418] on input "***" at bounding box center [373, 430] width 184 height 25
click at [298, 418] on input "***" at bounding box center [373, 430] width 184 height 25
type input "***"
click at [357, 422] on input "***" at bounding box center [373, 430] width 184 height 25
click at [649, 559] on div "Save" at bounding box center [656, 551] width 24 height 16
